Goal: Task Accomplishment & Management: Manage account settings

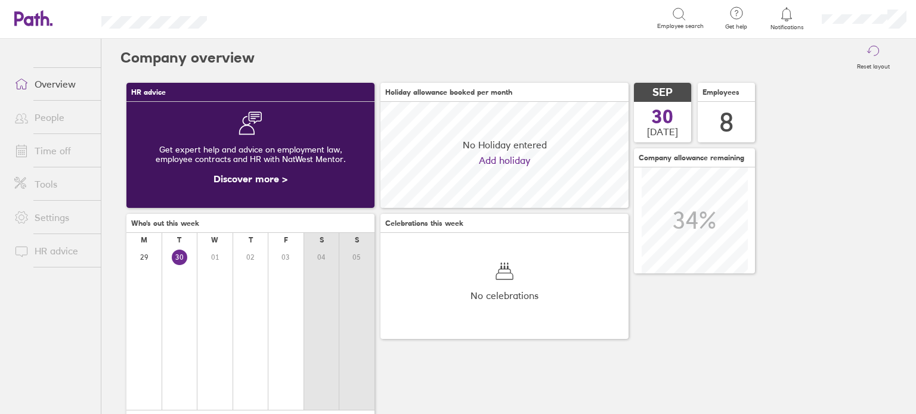
scroll to position [106, 248]
click at [777, 18] on div at bounding box center [786, 14] width 39 height 17
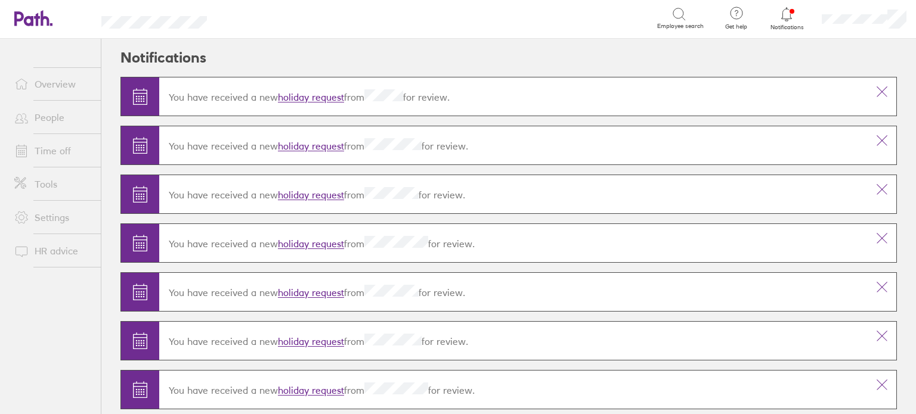
click at [329, 97] on link "holiday request" at bounding box center [311, 98] width 66 height 12
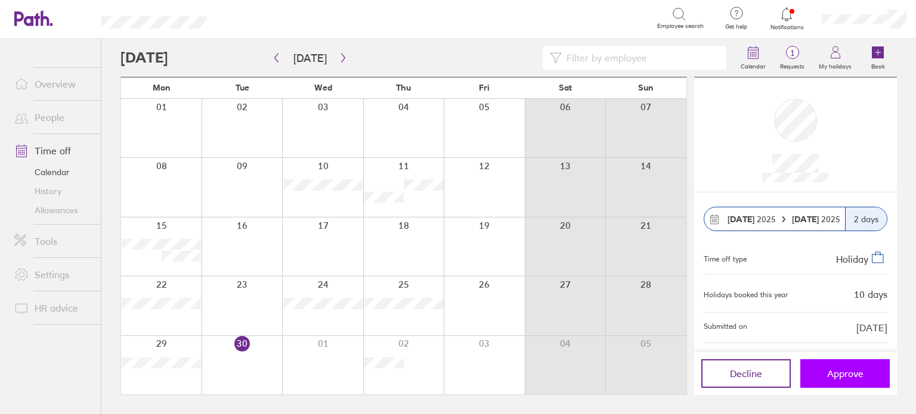
click at [837, 368] on span "Approve" at bounding box center [845, 373] width 36 height 11
click at [56, 210] on link "Allowances" at bounding box center [53, 210] width 96 height 19
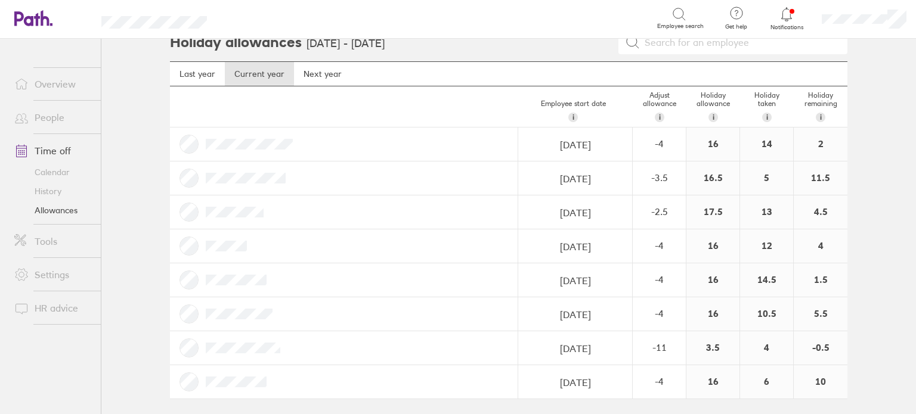
scroll to position [18, 0]
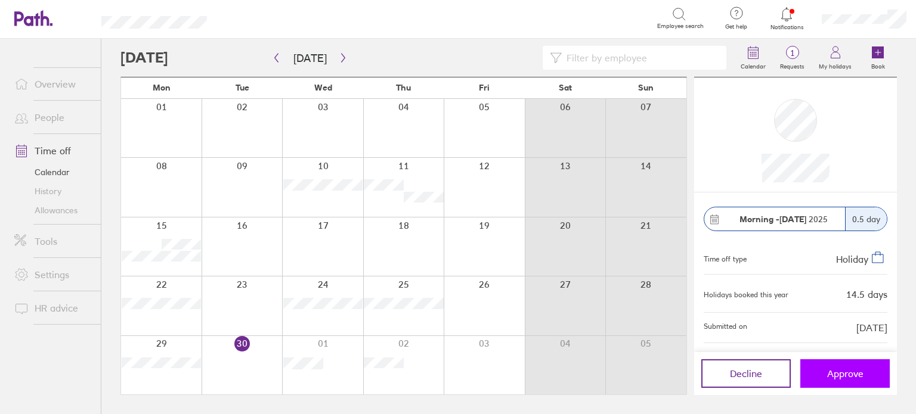
click at [841, 376] on span "Approve" at bounding box center [845, 373] width 36 height 11
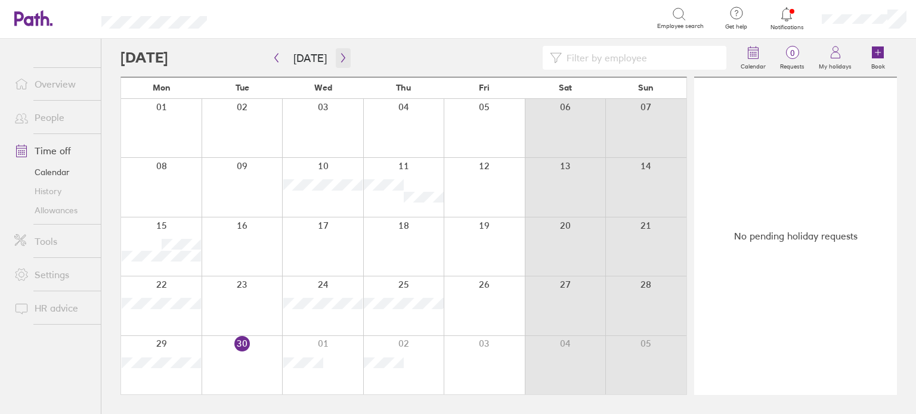
click at [336, 59] on button "button" at bounding box center [343, 58] width 15 height 20
click at [789, 14] on icon at bounding box center [786, 14] width 14 height 14
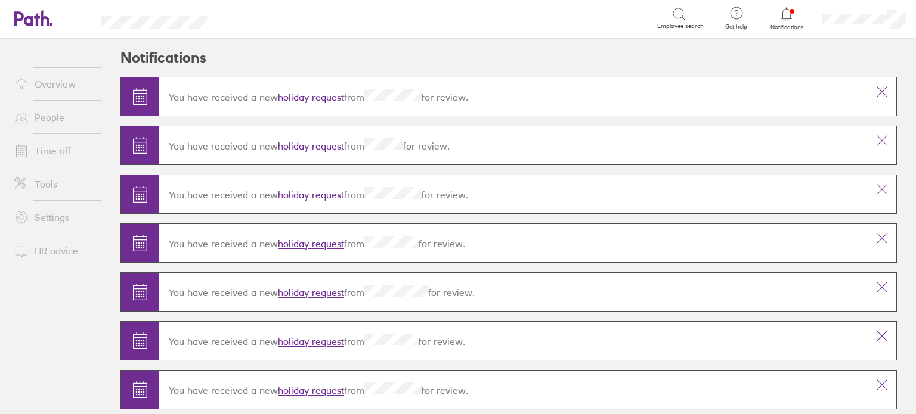
click at [311, 97] on link "holiday request" at bounding box center [311, 98] width 66 height 12
